Goal: Find specific page/section: Find specific page/section

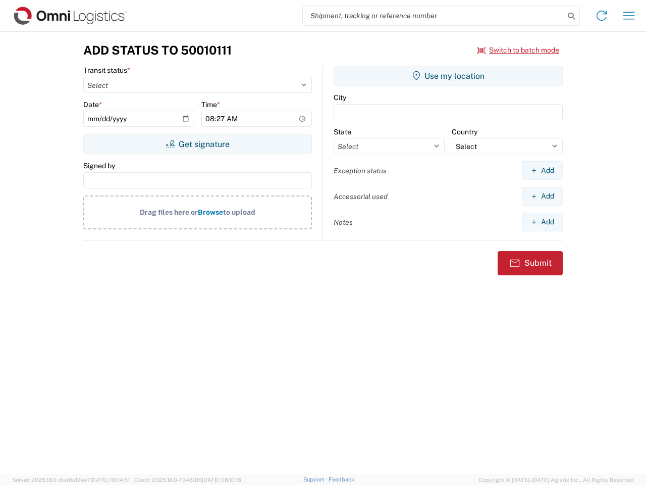
click at [434, 16] on input "search" at bounding box center [433, 15] width 261 height 19
click at [571, 16] on icon at bounding box center [571, 16] width 14 height 14
click at [602, 16] on icon at bounding box center [602, 16] width 16 height 16
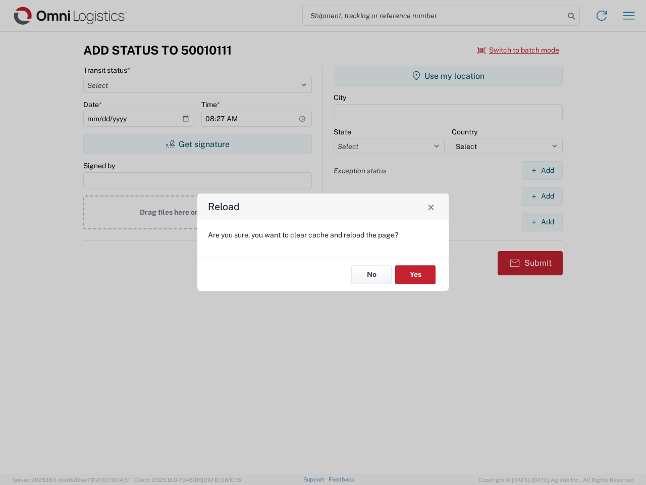
click at [629, 16] on div "Reload Are you sure, you want to clear cache and reload the page? No Yes" at bounding box center [323, 242] width 646 height 485
click at [518, 50] on div "Reload Are you sure, you want to clear cache and reload the page? No Yes" at bounding box center [323, 242] width 646 height 485
click at [197, 144] on div "Reload Are you sure, you want to clear cache and reload the page? No Yes" at bounding box center [323, 242] width 646 height 485
click at [448, 76] on div "Reload Are you sure, you want to clear cache and reload the page? No Yes" at bounding box center [323, 242] width 646 height 485
click at [542, 170] on div "Reload Are you sure, you want to clear cache and reload the page? No Yes" at bounding box center [323, 242] width 646 height 485
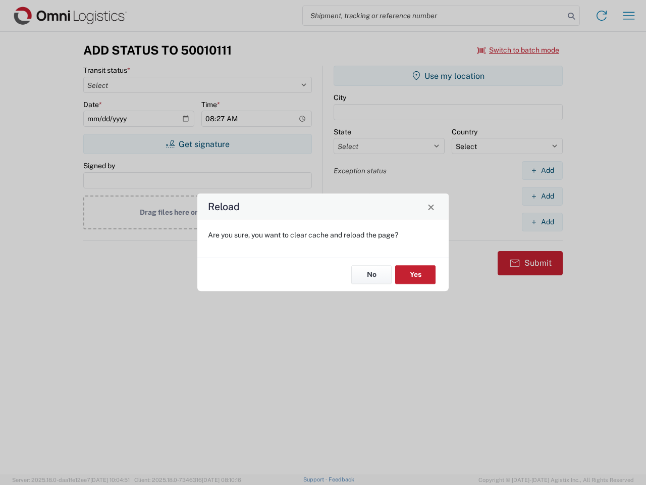
click at [542, 196] on div "Reload Are you sure, you want to clear cache and reload the page? No Yes" at bounding box center [323, 242] width 646 height 485
click at [542, 222] on div "Reload Are you sure, you want to clear cache and reload the page? No Yes" at bounding box center [323, 242] width 646 height 485
